Goal: Task Accomplishment & Management: Use online tool/utility

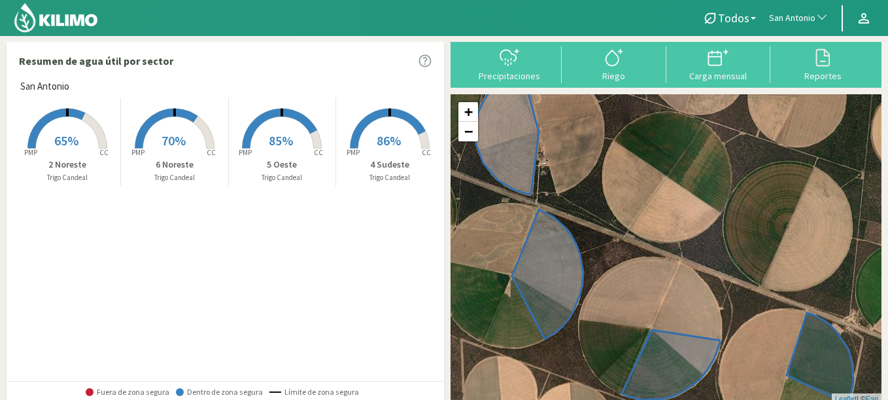
click at [381, 147] on span "86%" at bounding box center [389, 140] width 24 height 16
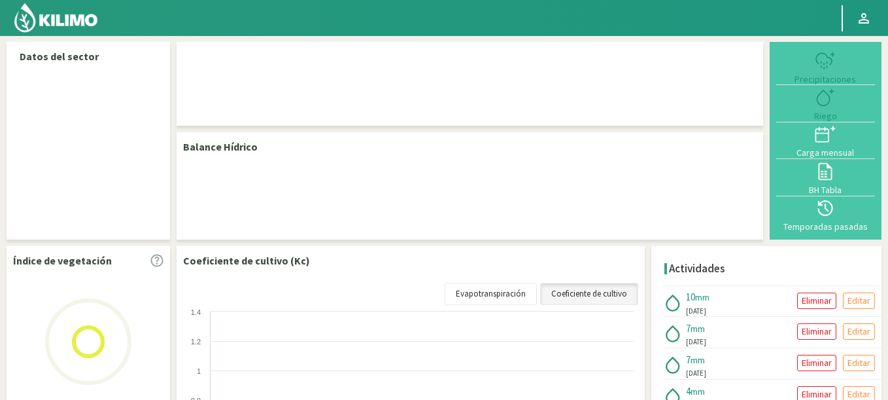
select select "237: Object"
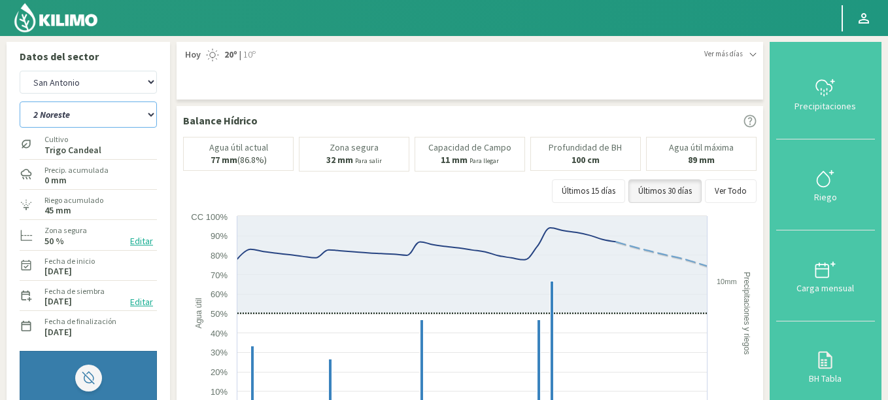
click at [20, 101] on select "2 Noreste 4 Sudeste 5 Oeste 6 Noreste" at bounding box center [88, 114] width 137 height 26
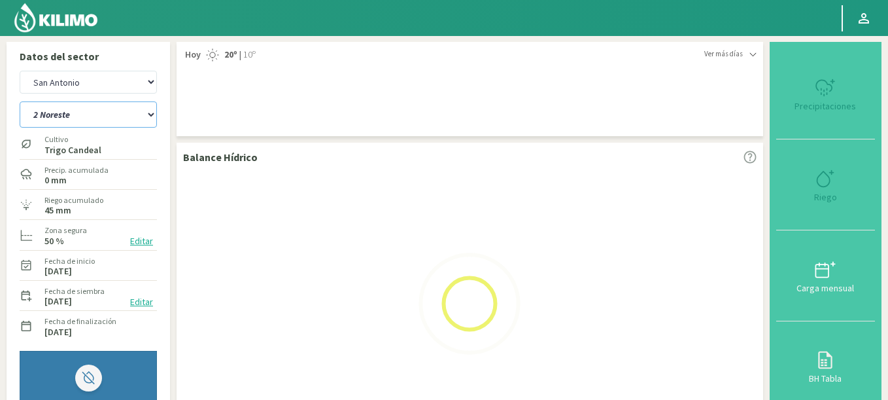
select select "1: Object"
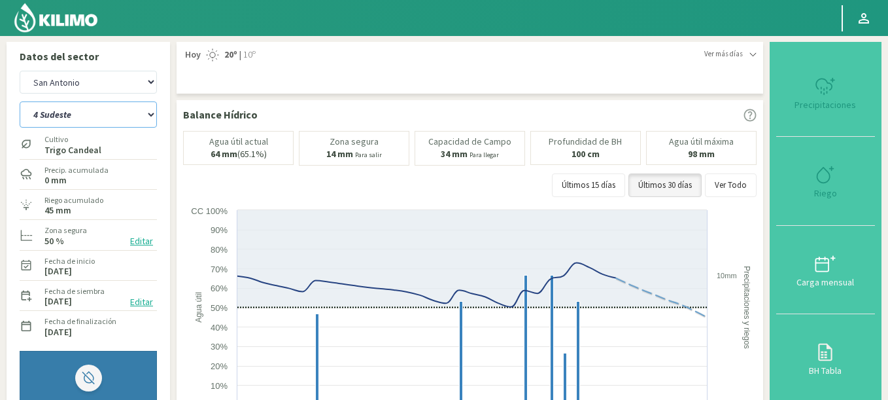
select select "520: Object"
click at [20, 101] on select "2 Noreste 4 Sudeste 5 Oeste 6 Noreste" at bounding box center [88, 114] width 137 height 26
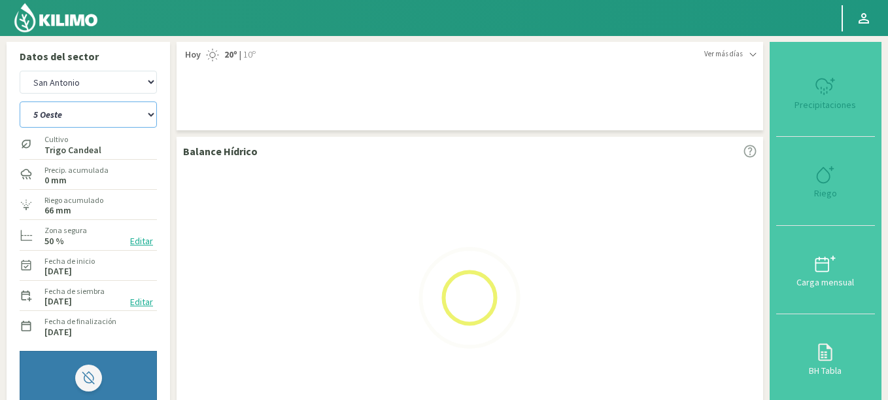
select select "4: Object"
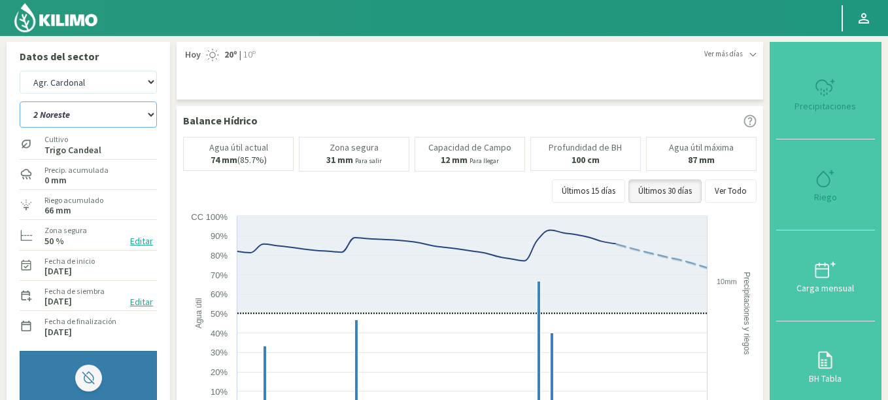
select select "803: Object"
click at [20, 101] on select "2 Noreste 4 Sudeste 5 Oeste 6 Noreste" at bounding box center [88, 114] width 137 height 26
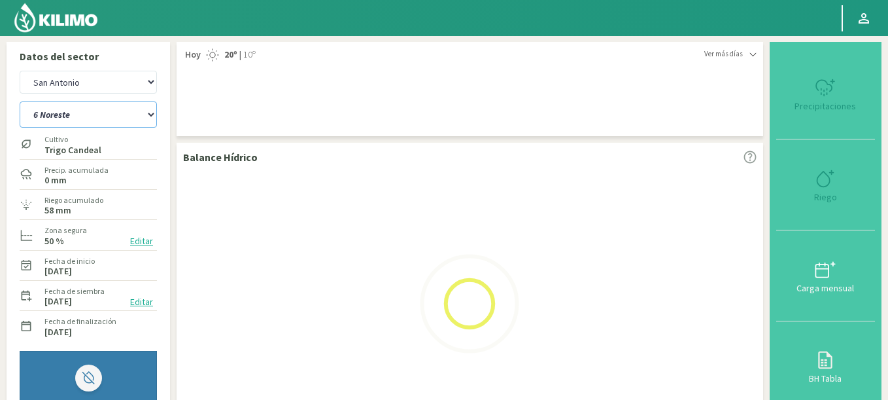
select select "10: Object"
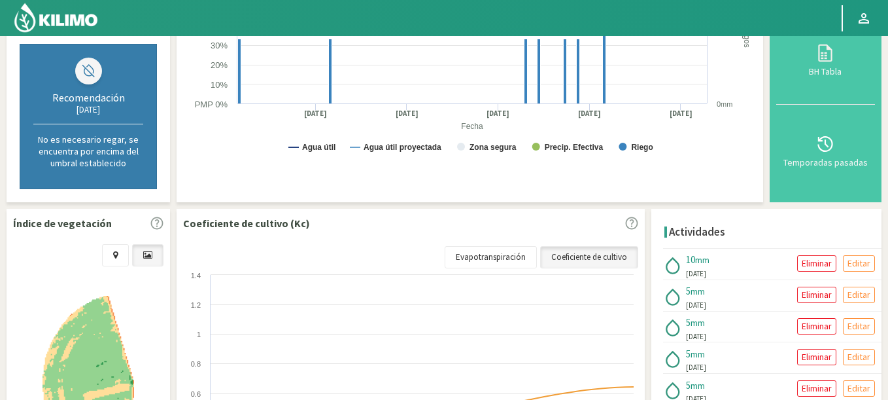
scroll to position [471, 0]
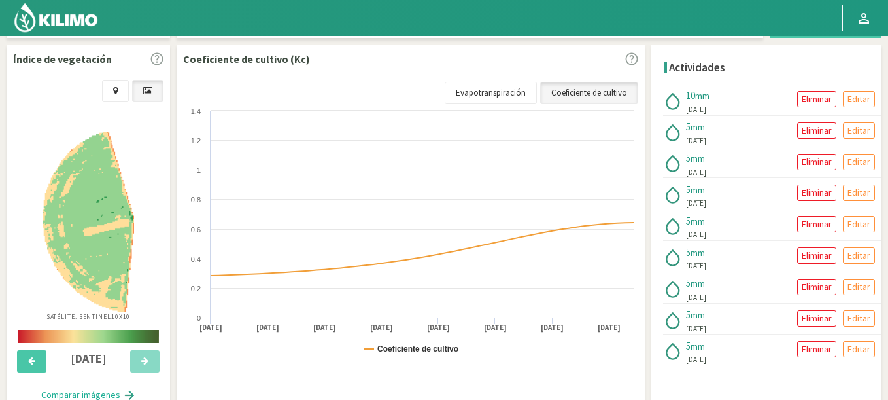
select select "1086: Object"
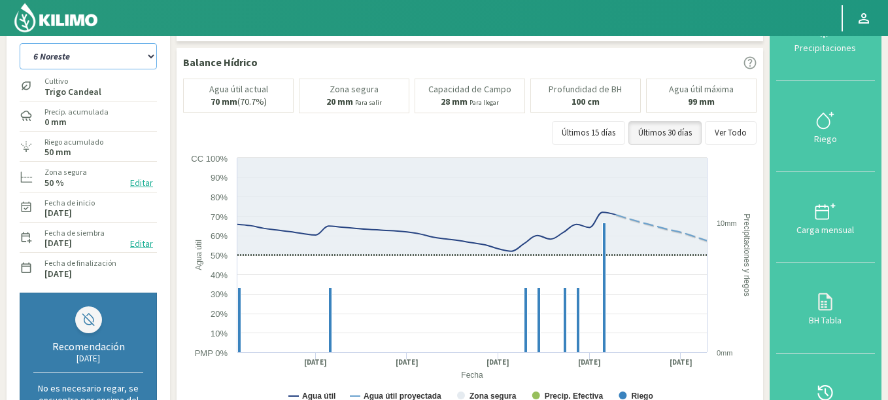
scroll to position [0, 0]
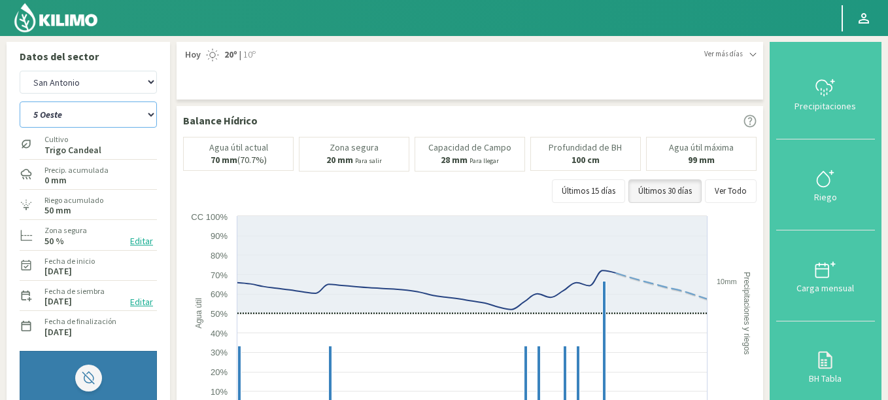
click at [20, 101] on select "2 Noreste 4 Sudeste 5 Oeste 6 Noreste" at bounding box center [88, 114] width 137 height 26
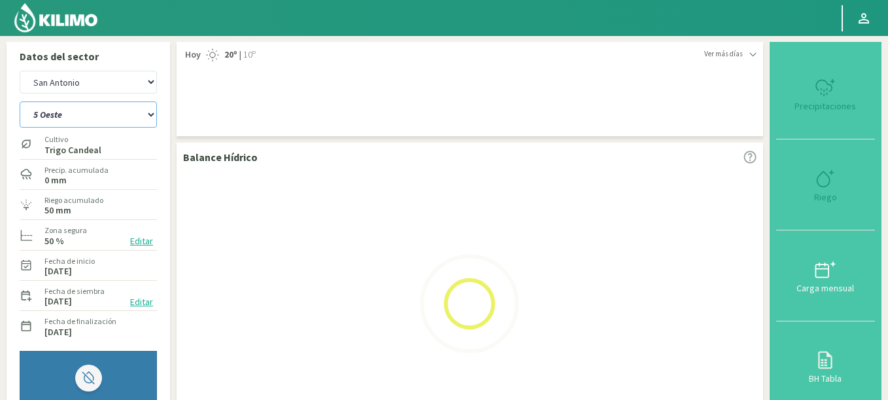
select select "15: Object"
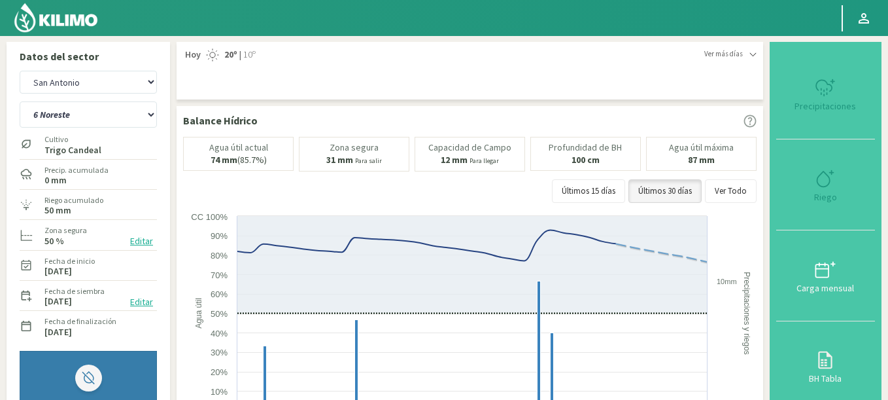
select select "1369: Object"
select select "18: Object"
click at [82, 24] on img at bounding box center [56, 17] width 86 height 31
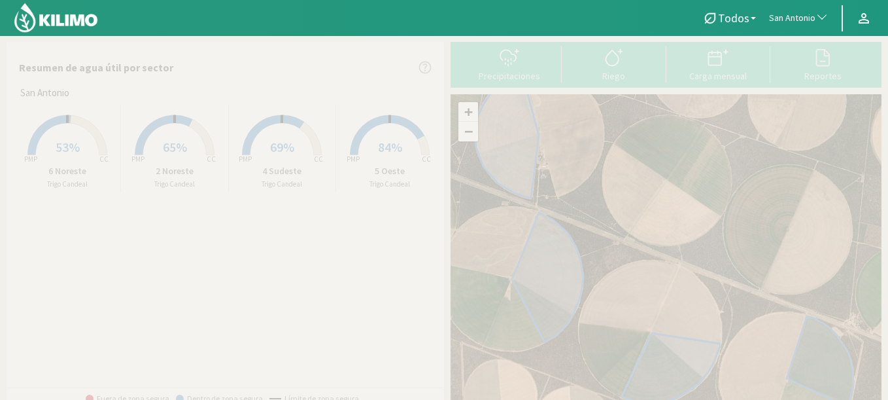
click at [67, 159] on rect at bounding box center [67, 156] width 105 height 105
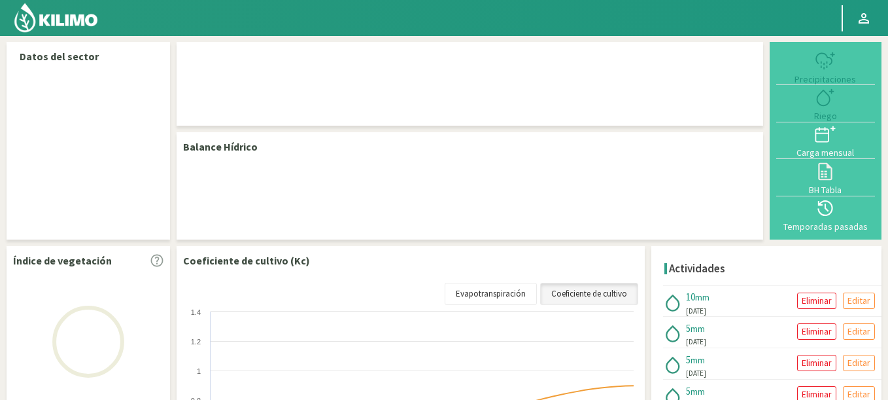
select select "237: Object"
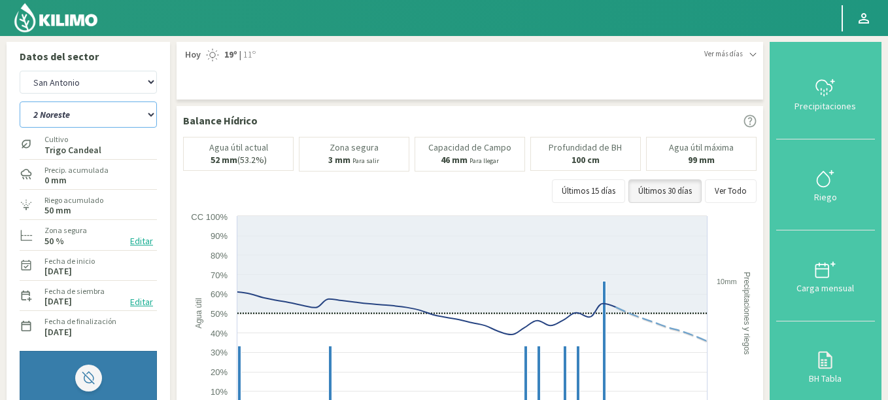
click at [20, 101] on select "2 Noreste 4 Sudeste 5 Oeste 6 Noreste" at bounding box center [88, 114] width 137 height 26
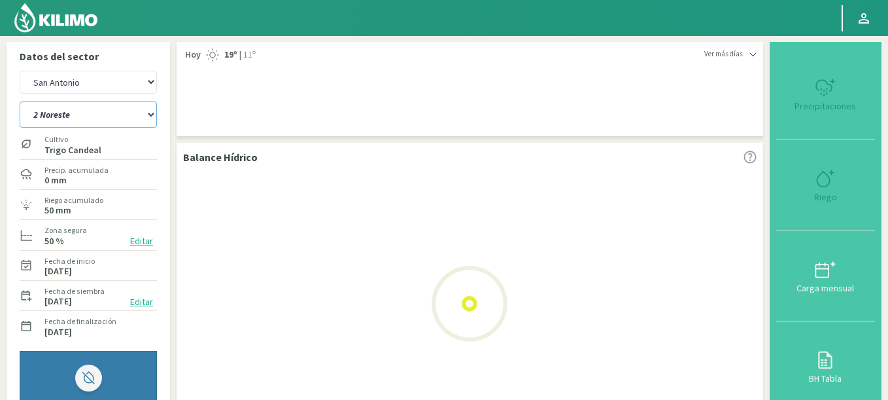
select select "3: Object"
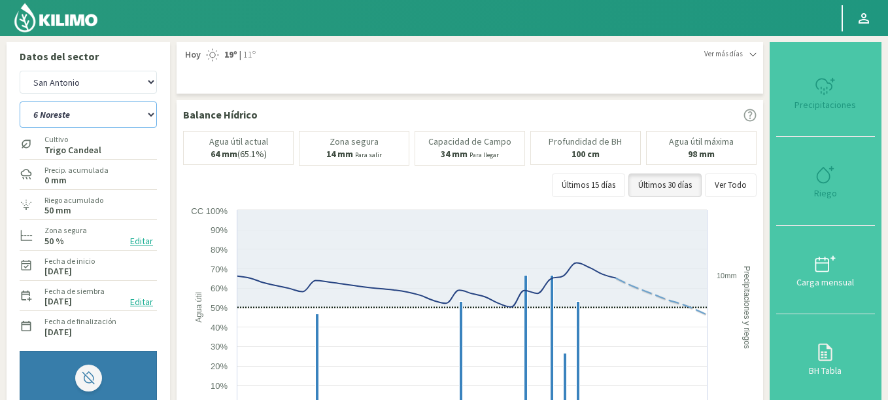
select select "520: Object"
select select "4: Object"
click at [80, 30] on img at bounding box center [56, 17] width 86 height 31
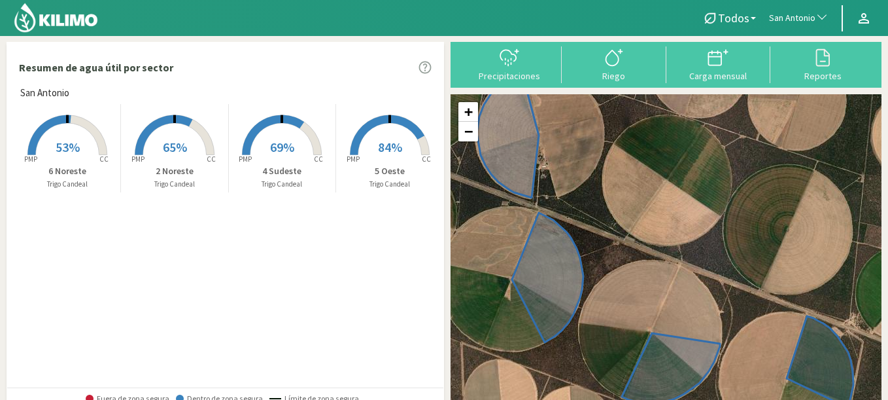
click at [803, 12] on span "San Antonio" at bounding box center [792, 18] width 46 height 13
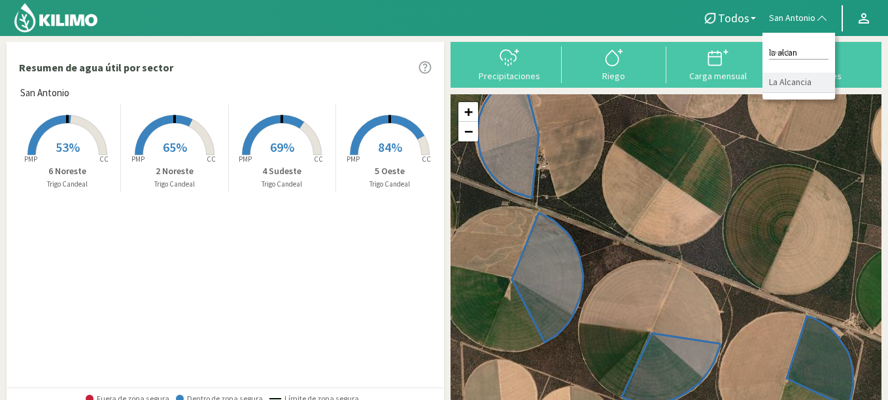
type input "la alcan"
click at [785, 80] on li "La Alcancia" at bounding box center [799, 83] width 73 height 20
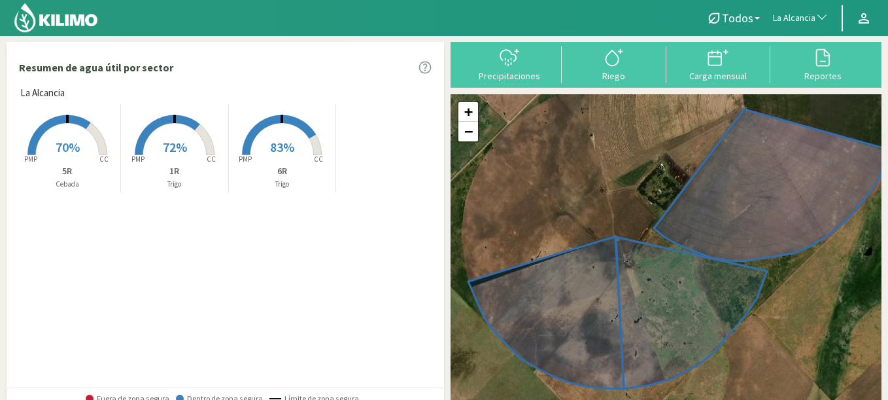
click at [73, 163] on rect at bounding box center [67, 156] width 105 height 105
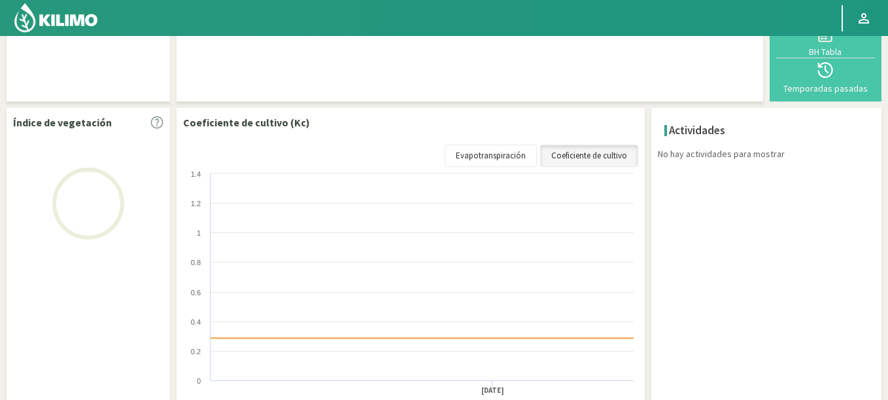
scroll to position [219, 0]
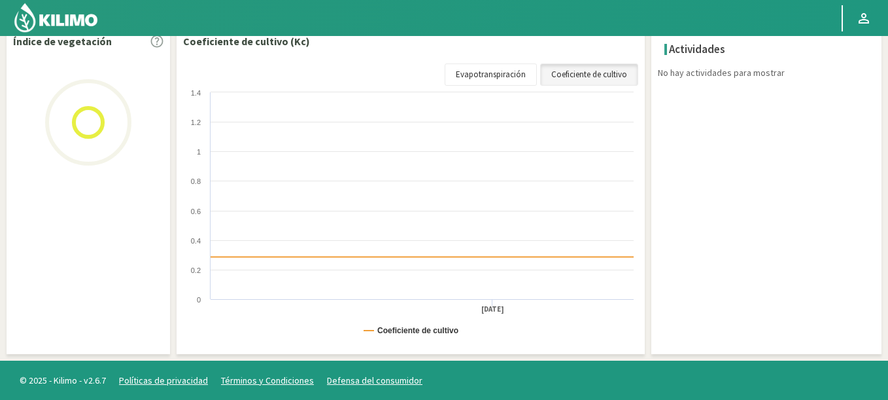
select select "137: Object"
select select "1: Object"
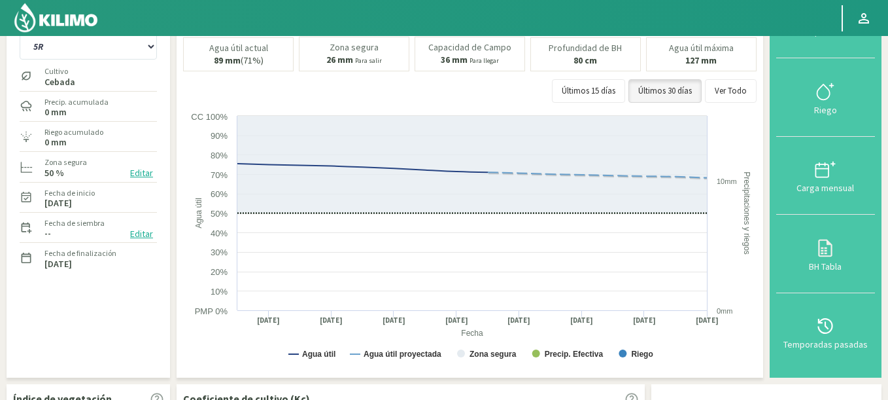
scroll to position [0, 0]
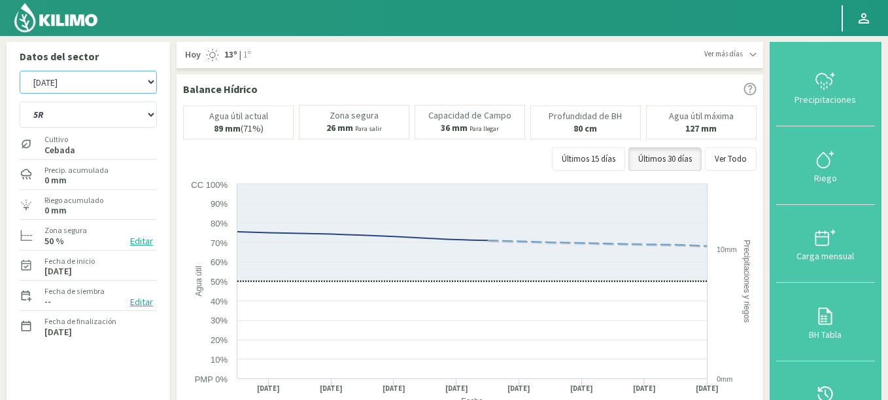
click at [20, 71] on select "Agr. Cardonal Agr. El Carmelo Agrícola Bakia Agrícola [GEOGRAPHIC_DATA] - IC Ag…" at bounding box center [88, 82] width 137 height 23
click at [130, 122] on select "1R 5R 6R" at bounding box center [88, 114] width 137 height 26
select select "535: Object"
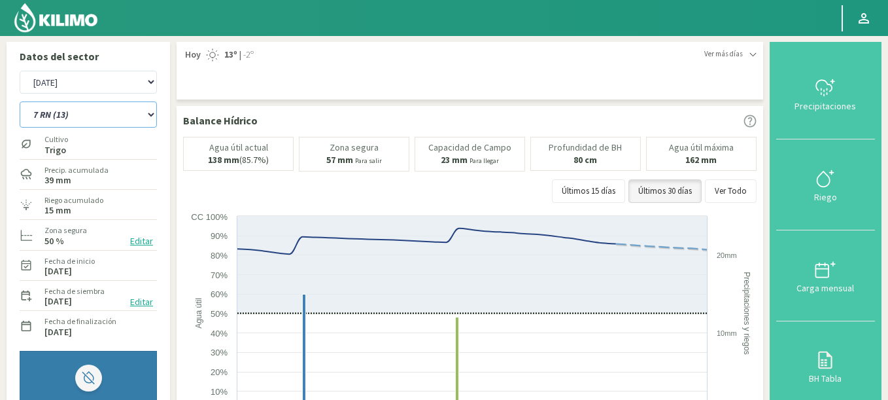
click at [20, 101] on select "12 RS (25) 17 R (1) 19 RO (6) 1RLPS 1RSR (29) 20 RN (7) 21 RAB (28) 21 RN (8) 2…" at bounding box center [88, 114] width 137 height 26
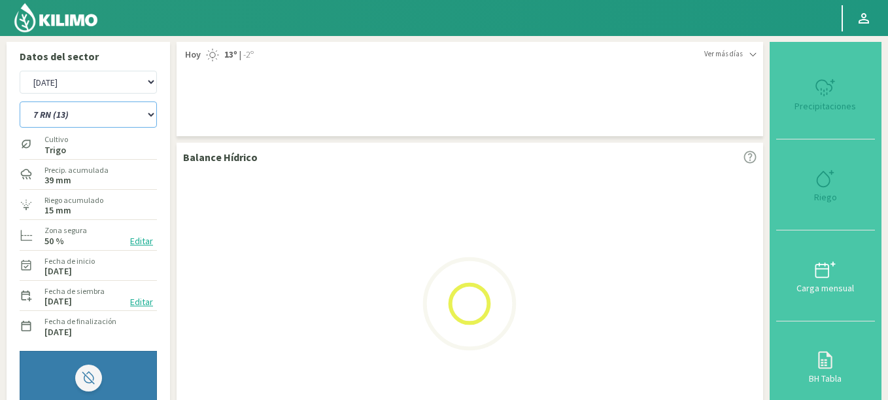
select select "3: Object"
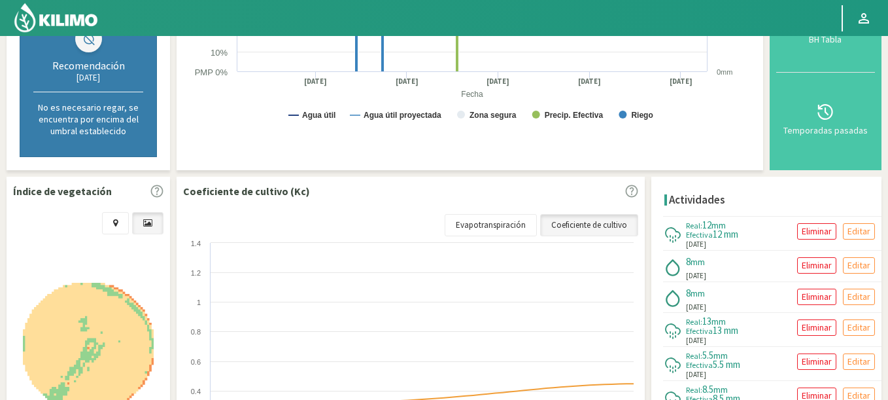
scroll to position [471, 0]
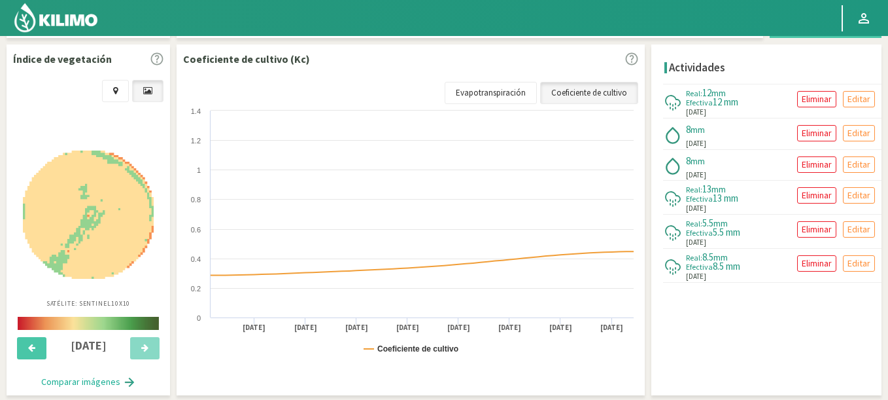
select select "818: Object"
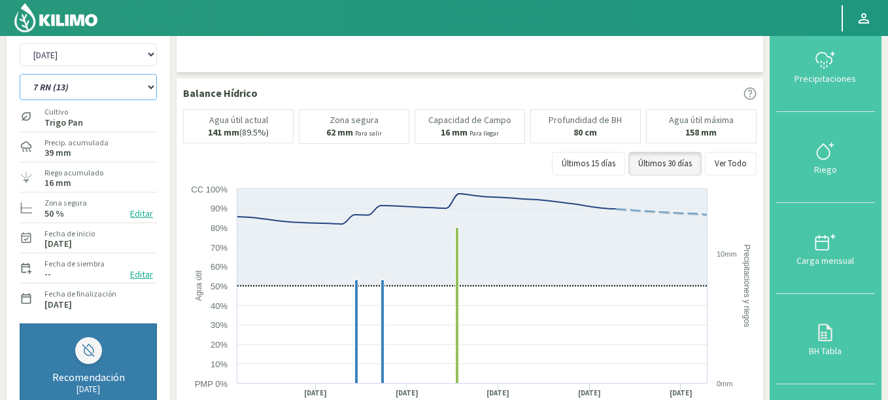
scroll to position [0, 0]
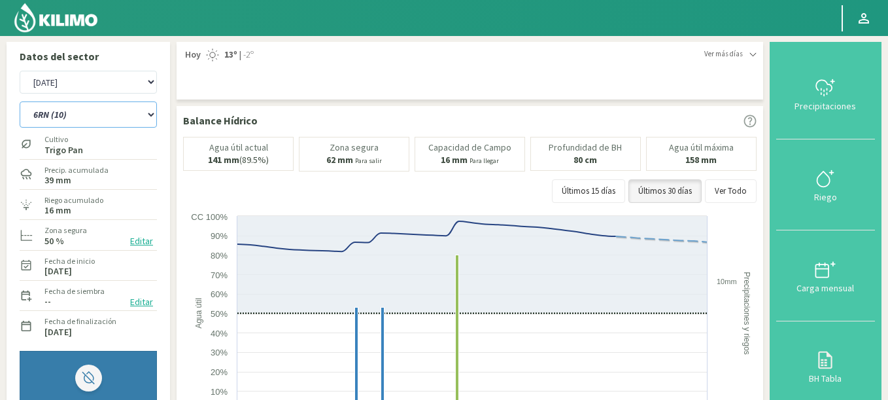
click at [20, 101] on select "12 RS (25) 17 R (1) 19 RO (6) 1RLPS 1RSR (29) 20 RN (7) 21 RAB (28) 21 RN (8) 2…" at bounding box center [88, 114] width 137 height 26
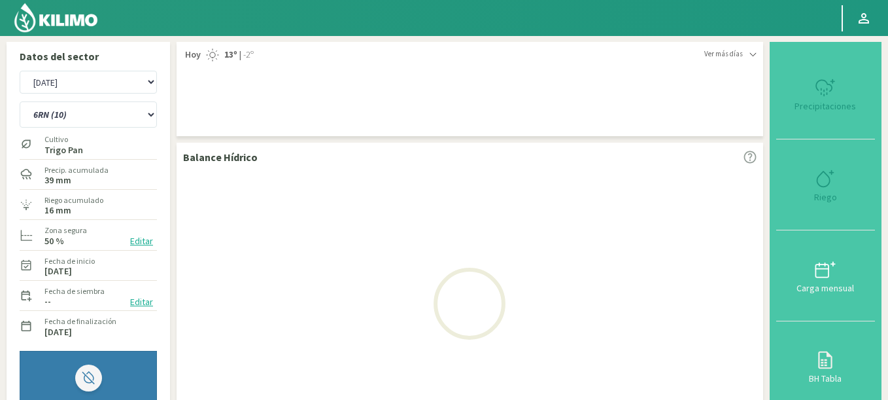
select select "64: Object"
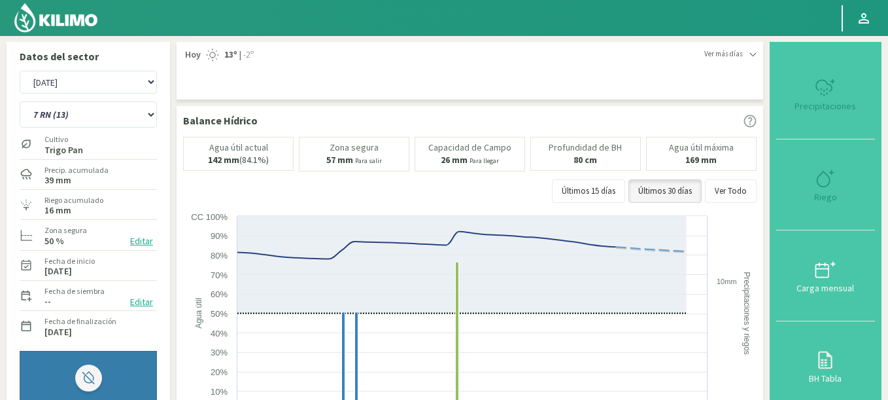
select select "1101: Object"
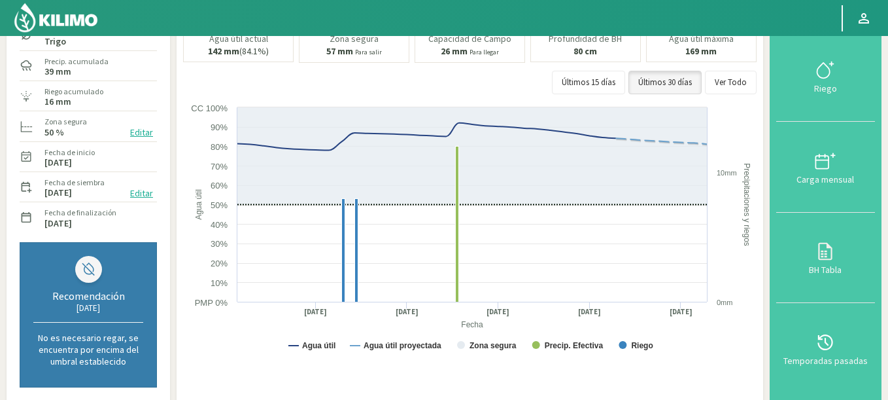
scroll to position [78, 0]
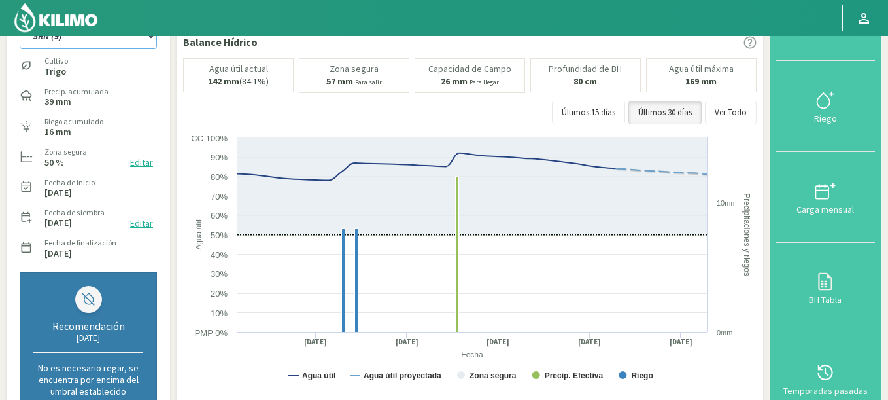
click at [20, 23] on select "12 RS (25) 17 R (1) 19 RO (6) 1RLPS 1RSR (29) 20 RN (7) 21 RAB (28) 21 RN (8) 2…" at bounding box center [88, 36] width 137 height 26
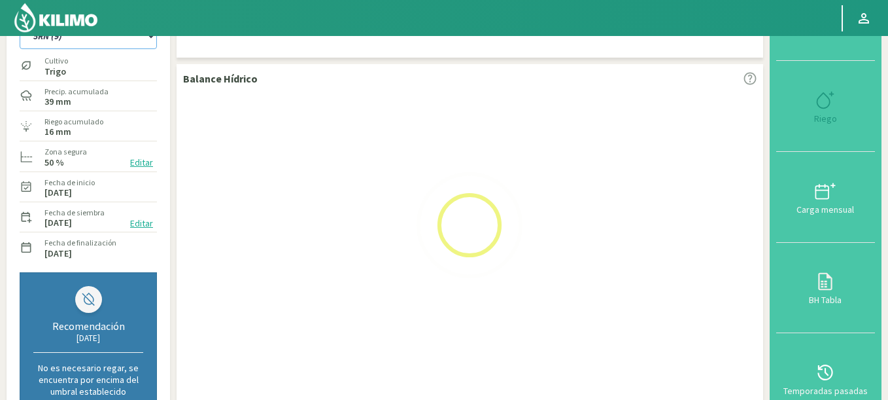
select select "94: Object"
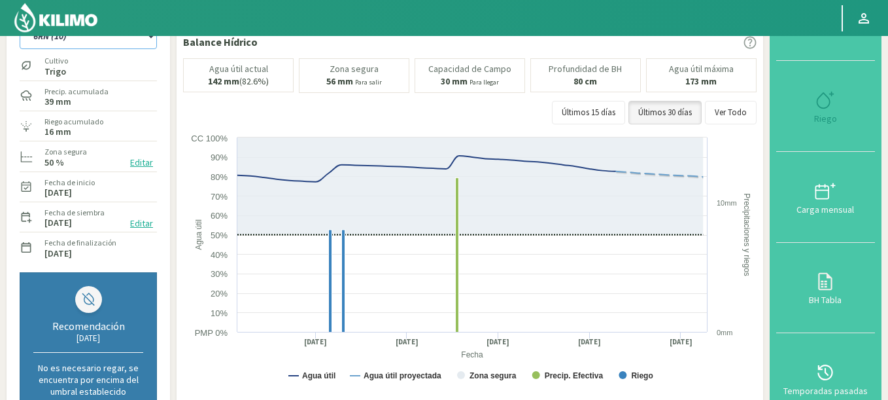
select select "1384: Object"
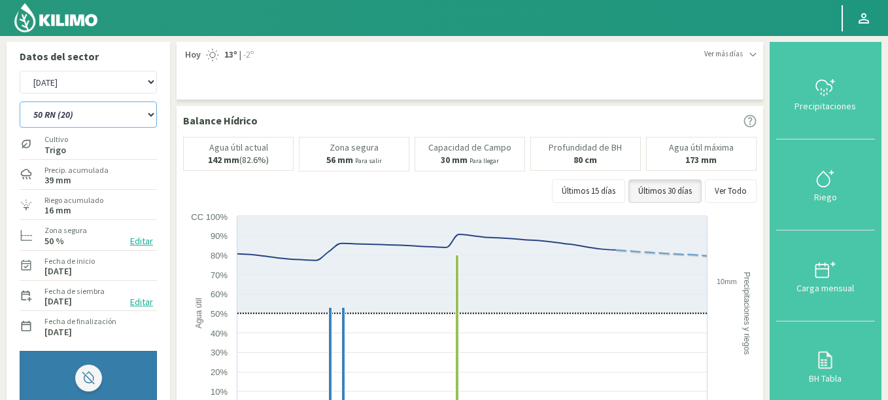
click at [20, 101] on select "12 RS (25) 17 R (1) 19 RO (6) 1RLPS 1RSR (29) 20 RN (7) 21 RAB (28) 21 RN (8) 2…" at bounding box center [88, 114] width 137 height 26
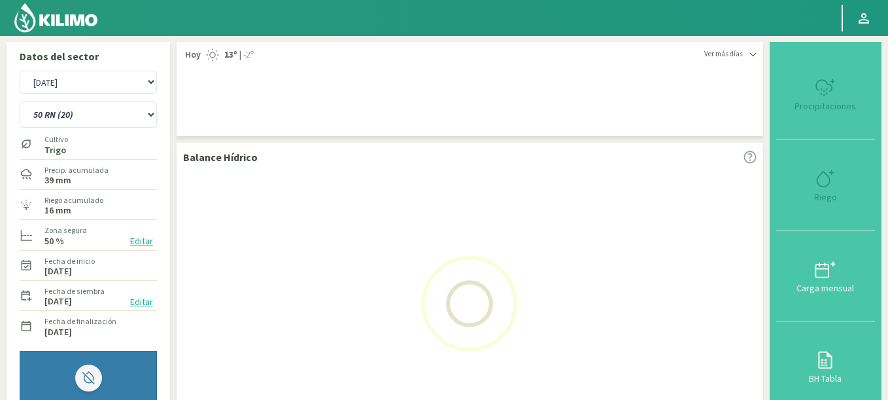
select select "124: Object"
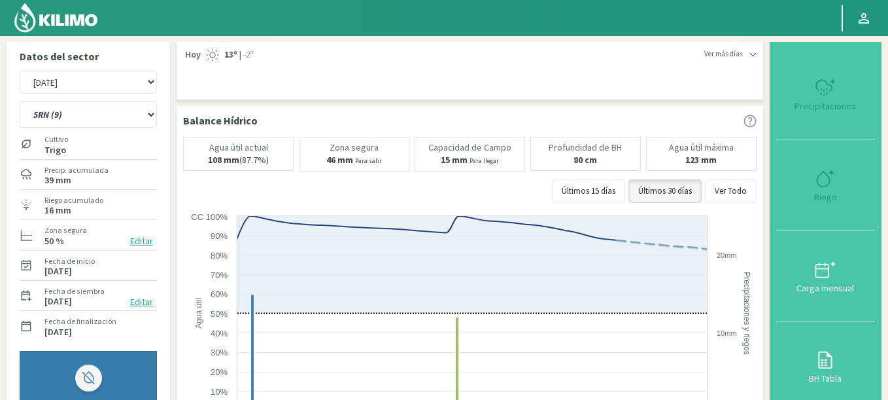
select select "1667: Object"
click at [20, 101] on select "12 RS (25) 17 R (1) 19 RO (6) 1RLPS 1RSR (29) 20 RN (7) 21 RAB (28) 21 RN (8) 2…" at bounding box center [88, 114] width 137 height 26
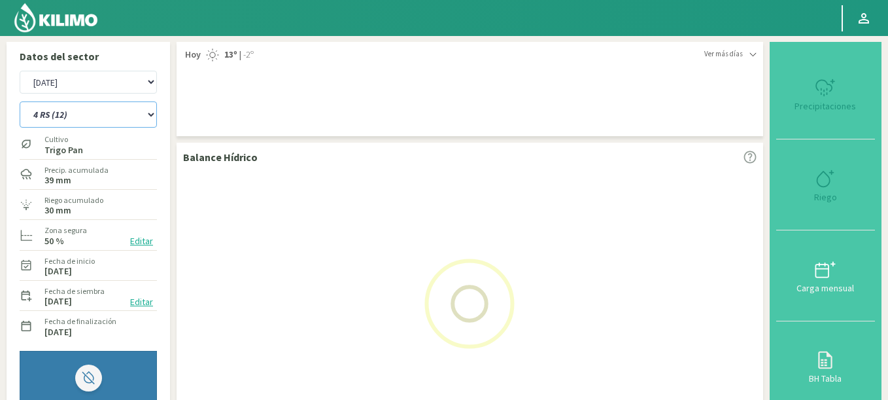
select select "154: Object"
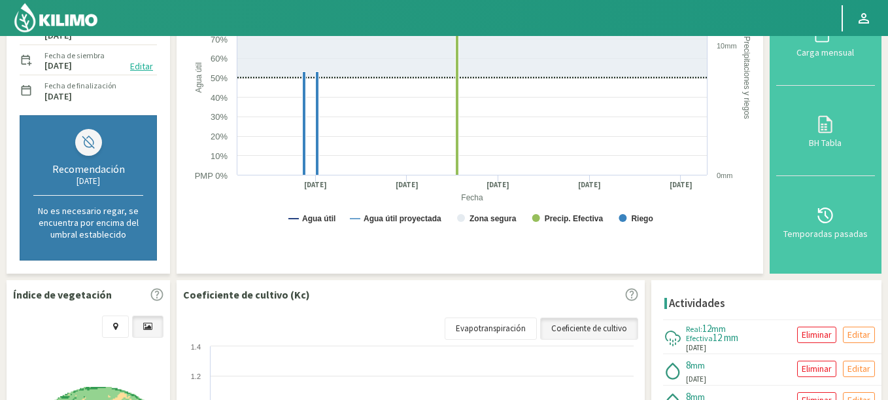
select select "1950: Object"
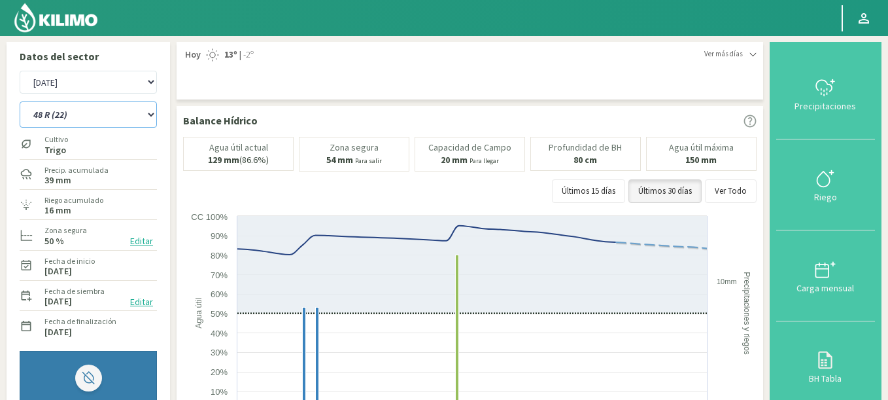
click at [20, 101] on select "12 RS (25) 17 R (1) 19 RO (6) 1RLPS 1RSR (29) 20 RN (7) 21 RAB (28) 21 RN (8) 2…" at bounding box center [88, 114] width 137 height 26
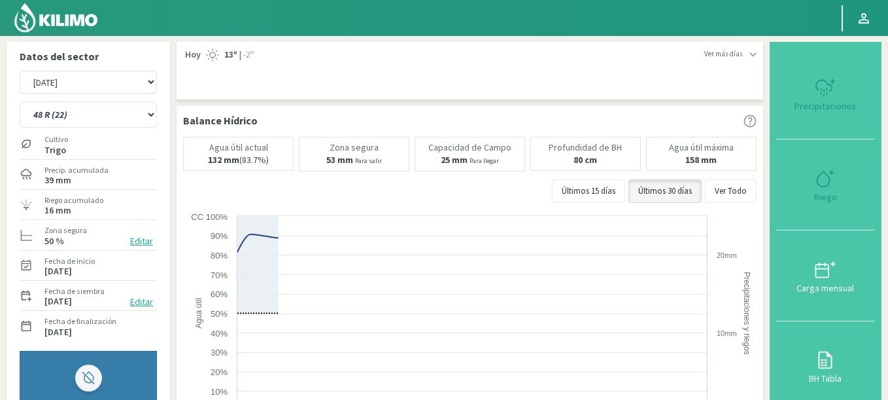
select select "184: Object"
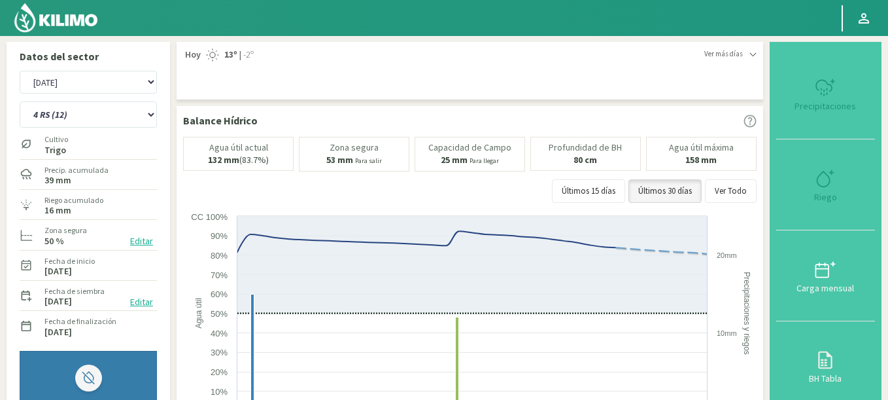
select select "2233: Object"
select select "214: Object"
